Goal: Transaction & Acquisition: Purchase product/service

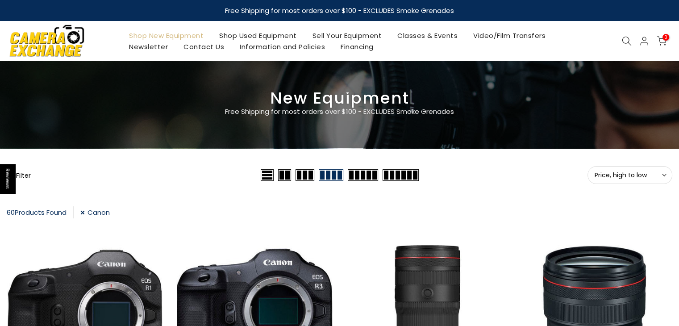
click at [87, 212] on link "Canon" at bounding box center [94, 212] width 29 height 12
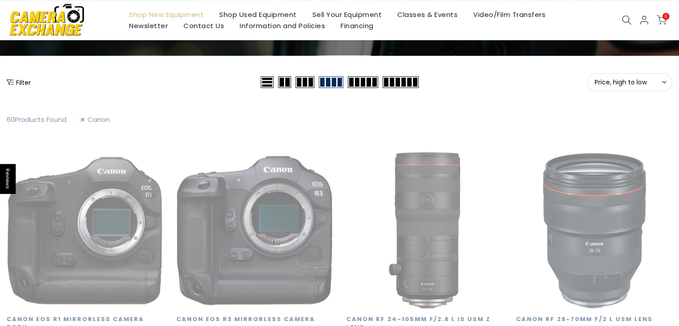
scroll to position [157, 0]
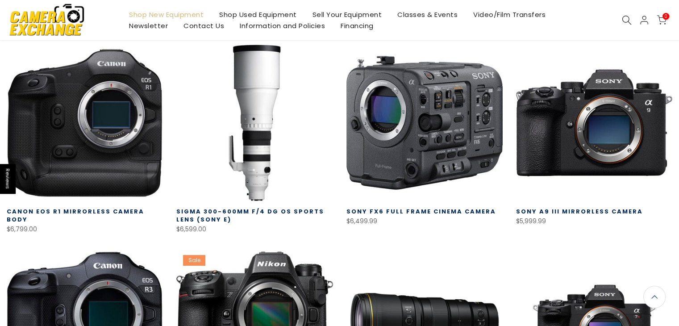
click at [245, 14] on link "Shop Used Equipment" at bounding box center [258, 14] width 93 height 11
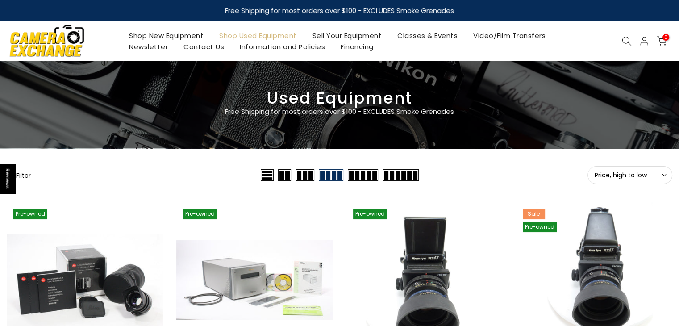
click at [21, 175] on button "Filter" at bounding box center [19, 174] width 24 height 9
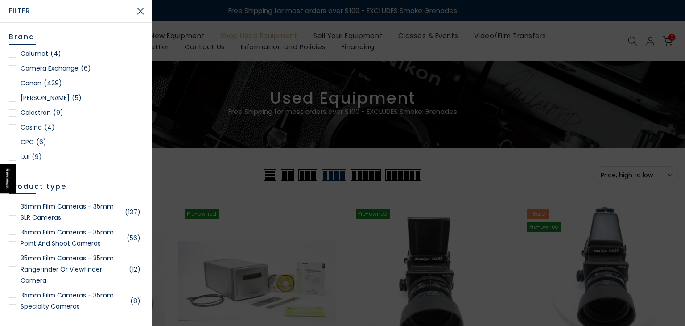
scroll to position [146, 0]
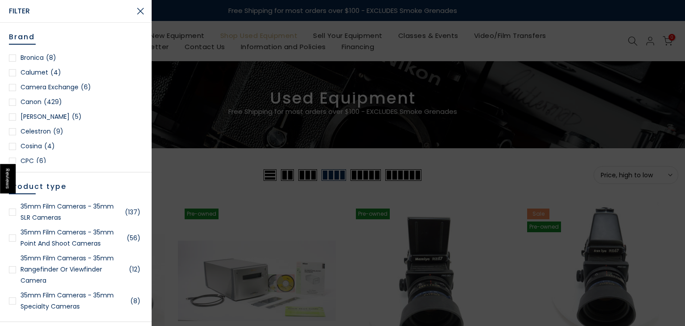
click at [30, 100] on link "Canon (429)" at bounding box center [76, 101] width 134 height 11
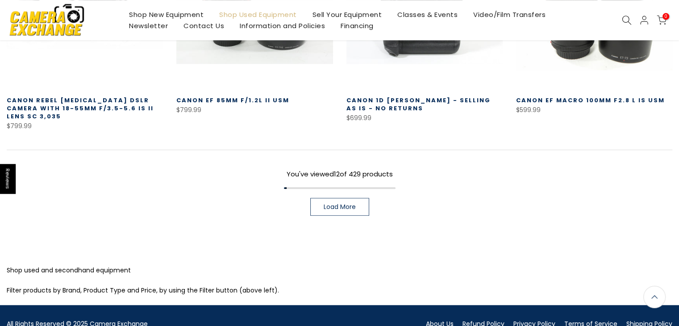
scroll to position [735, 0]
click at [361, 197] on link "Load More" at bounding box center [339, 206] width 59 height 18
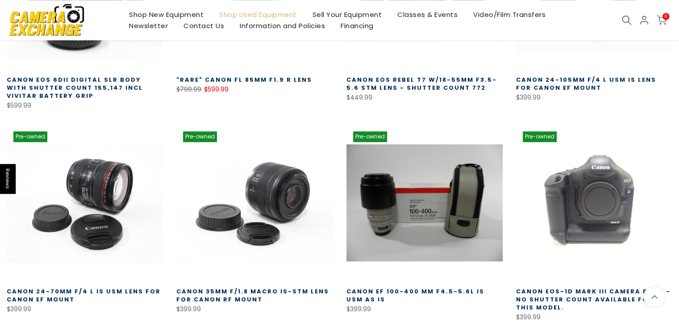
scroll to position [966, 0]
